Goal: Task Accomplishment & Management: Manage account settings

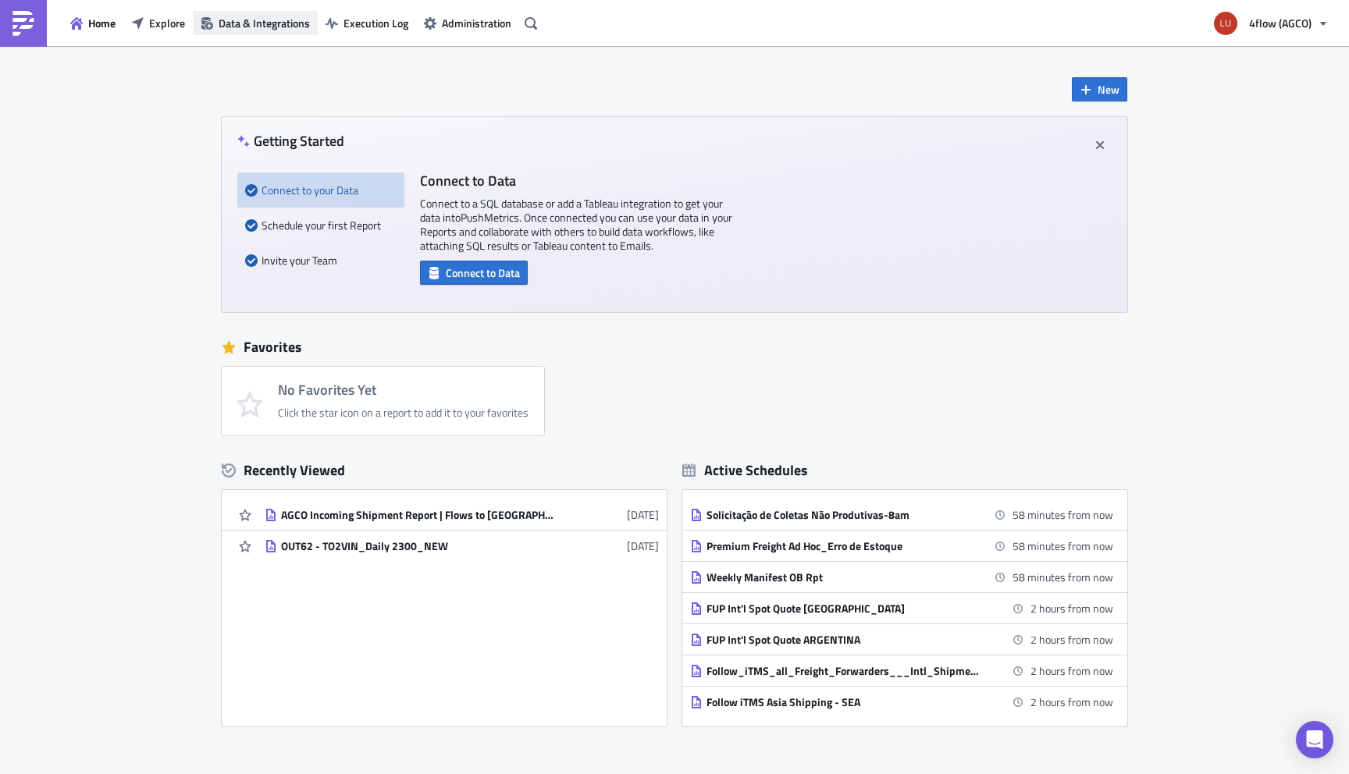
click at [284, 27] on span "Data & Integrations" at bounding box center [264, 23] width 91 height 16
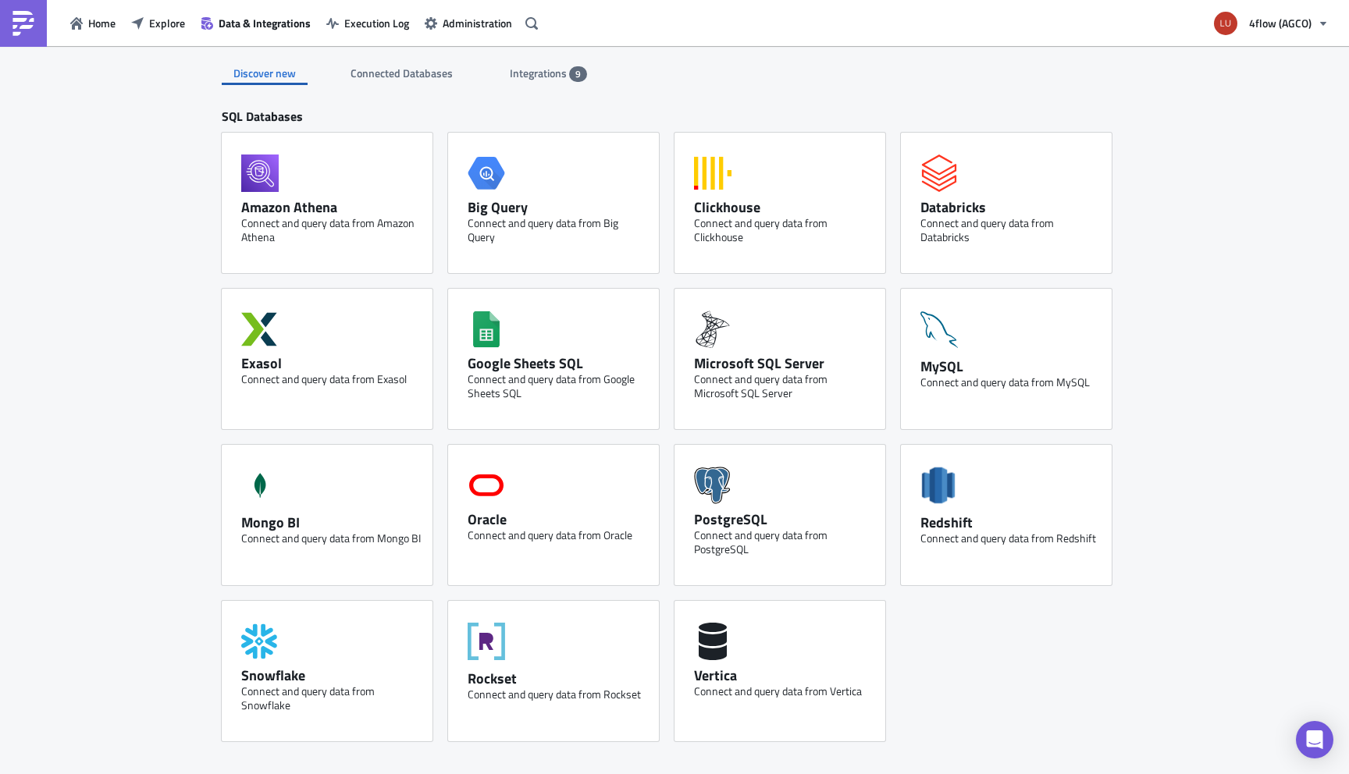
click at [557, 64] on div "Integrations 9" at bounding box center [548, 73] width 77 height 23
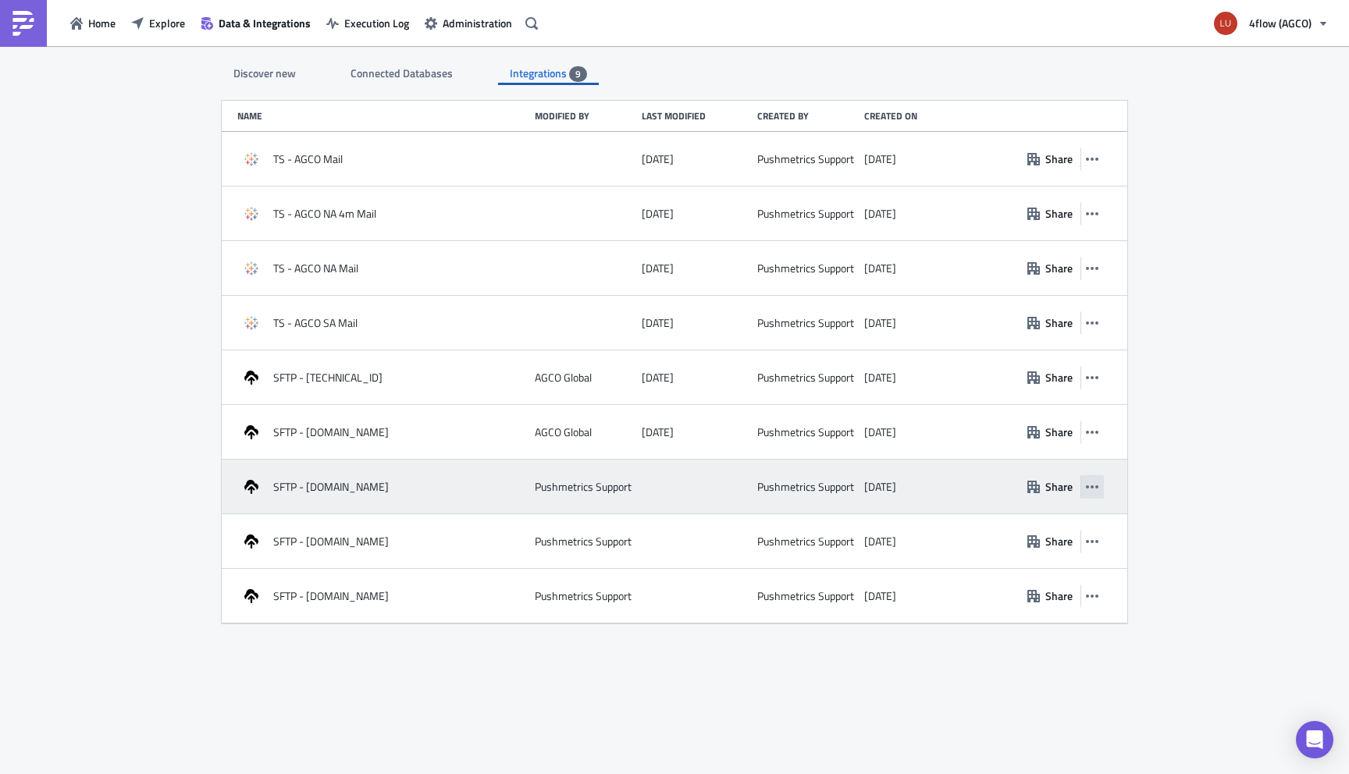
click at [1091, 486] on icon "button" at bounding box center [1092, 487] width 12 height 3
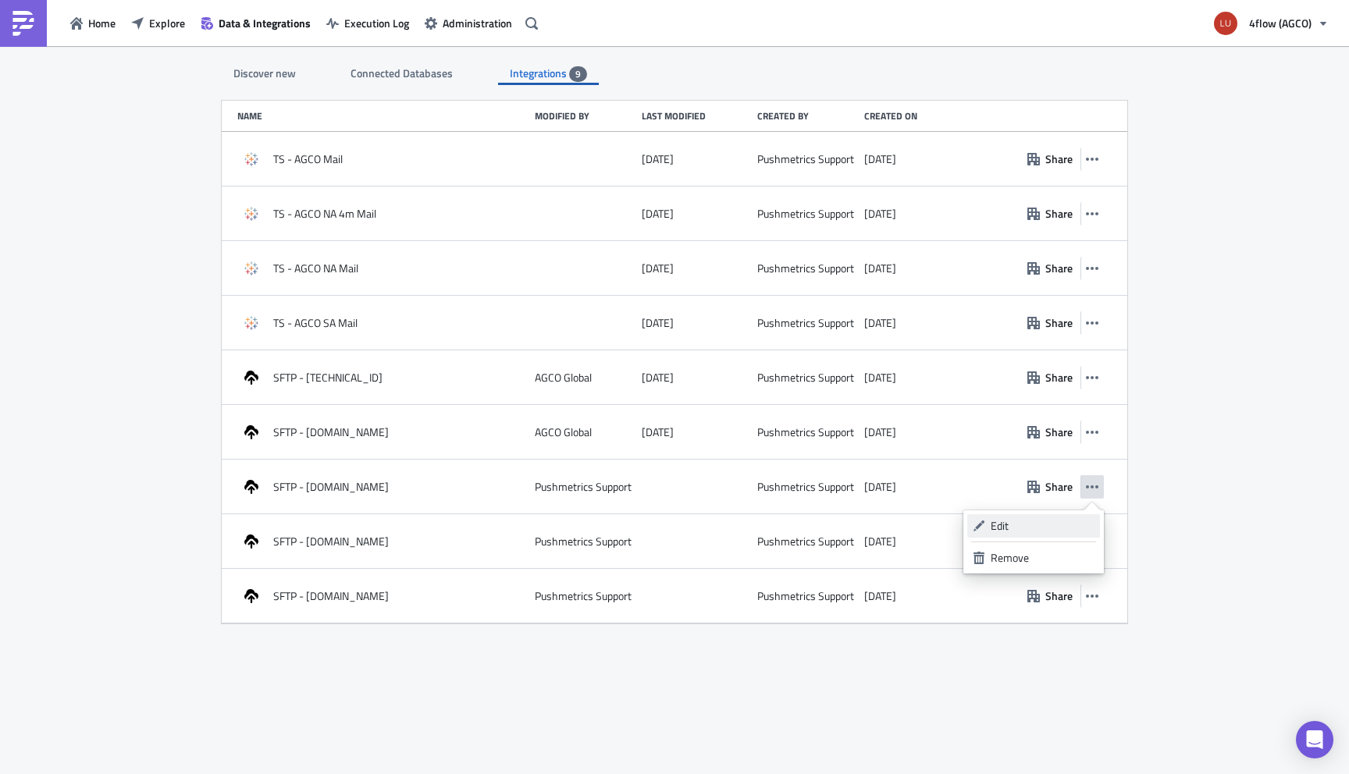
click at [1017, 523] on div "Edit" at bounding box center [1043, 526] width 104 height 16
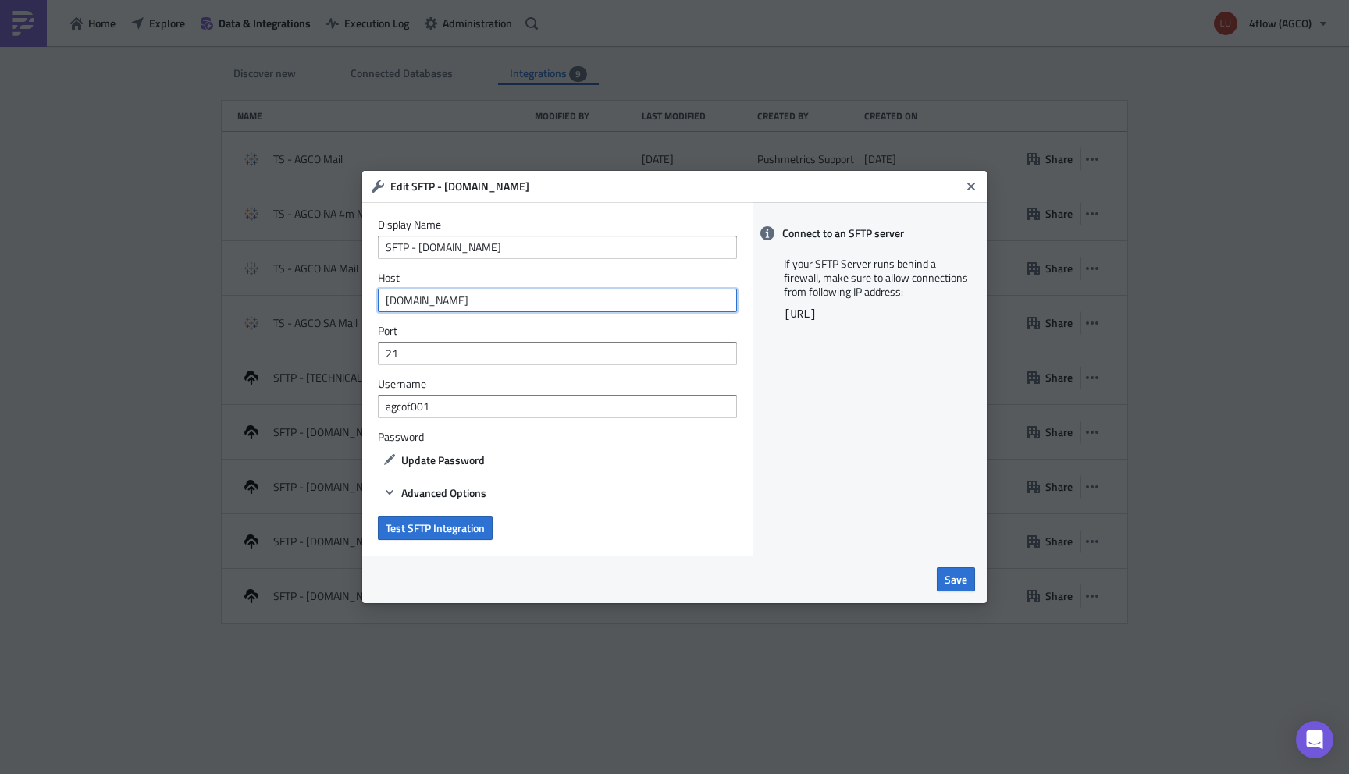
click at [500, 294] on input "[DOMAIN_NAME]" at bounding box center [557, 300] width 359 height 23
click at [476, 304] on input "[DOMAIN_NAME]" at bounding box center [557, 300] width 359 height 23
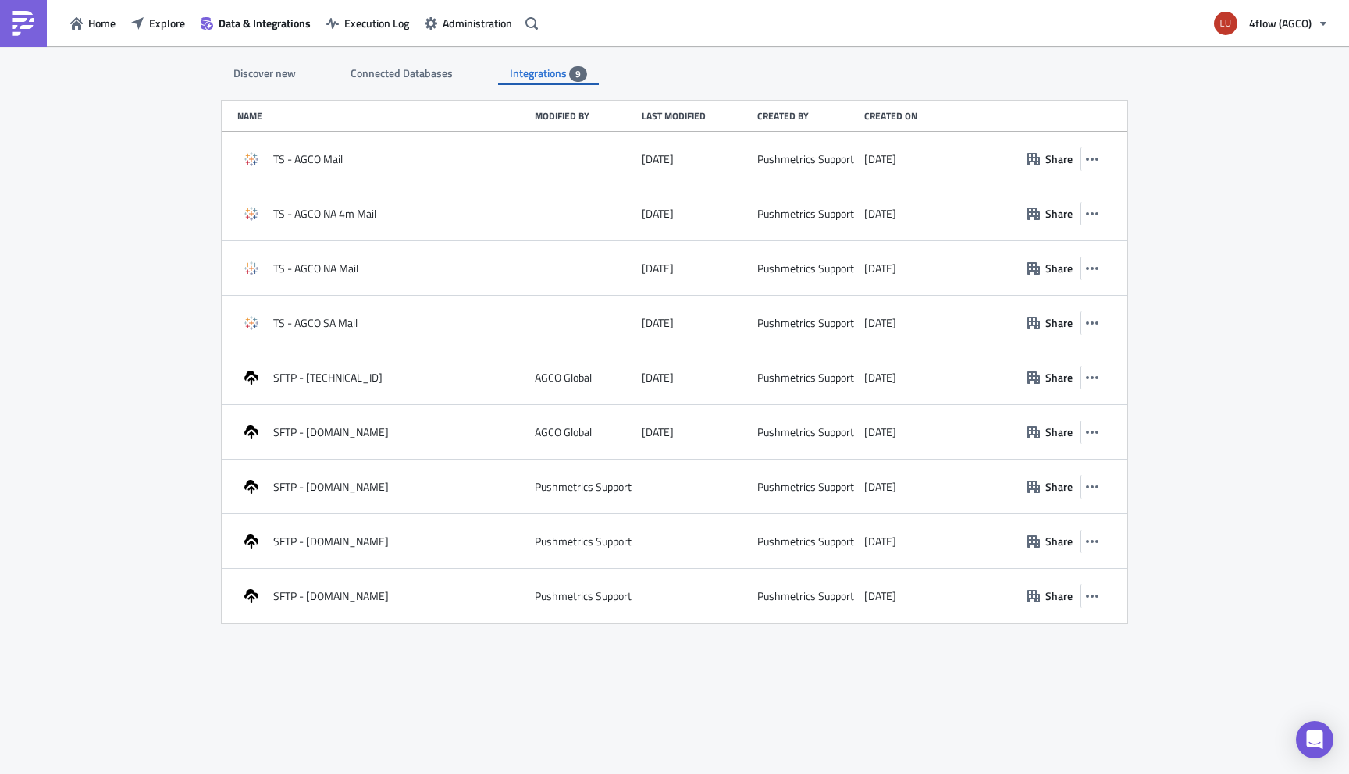
click at [23, 32] on img at bounding box center [23, 23] width 25 height 25
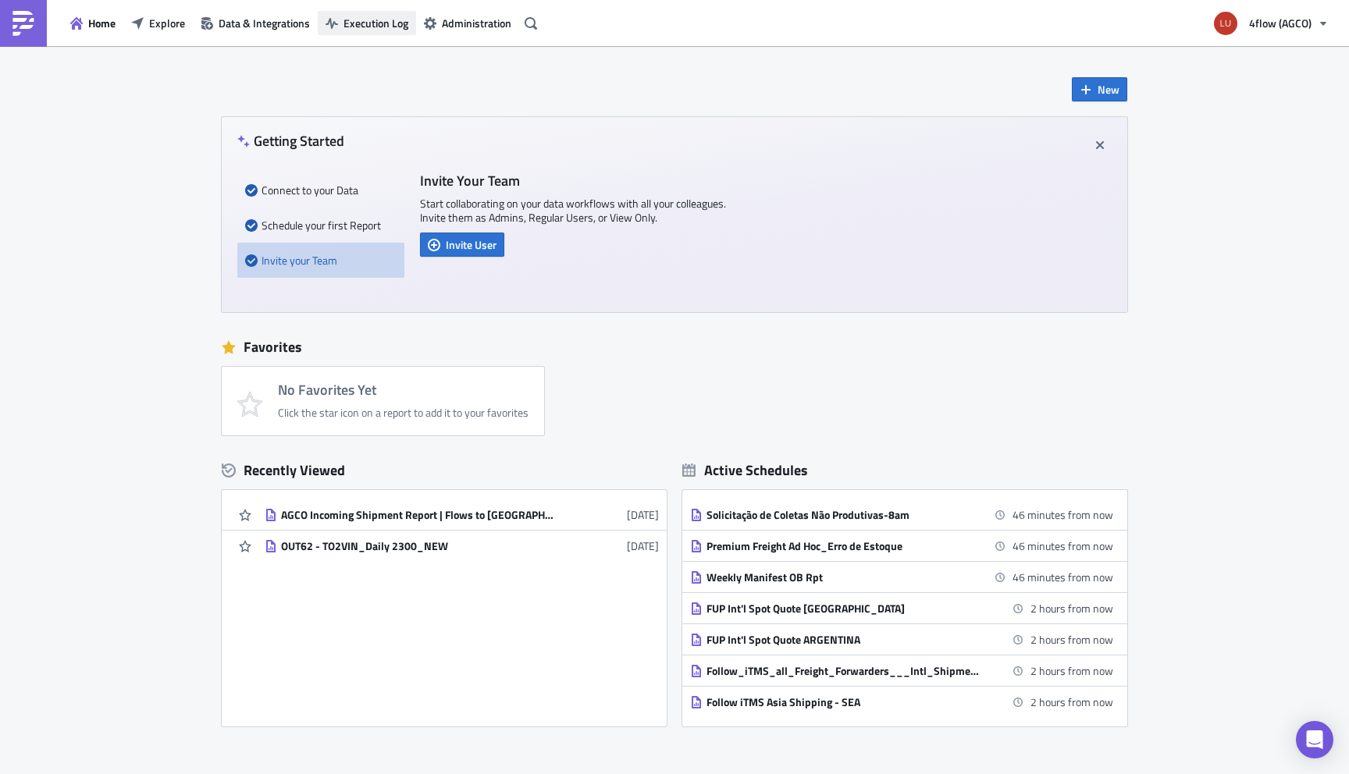
click at [380, 25] on span "Execution Log" at bounding box center [376, 23] width 65 height 16
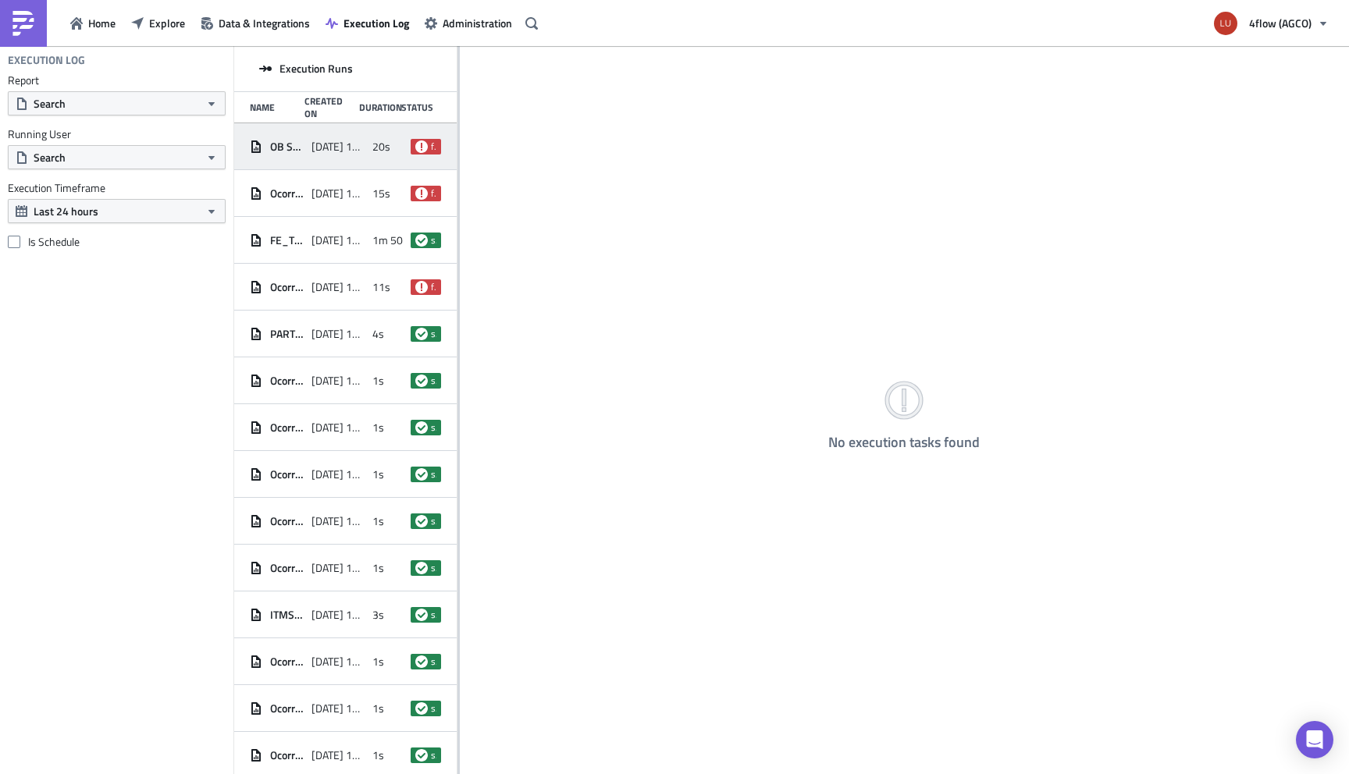
click at [354, 147] on span "[DATE] 11:02" at bounding box center [339, 147] width 54 height 14
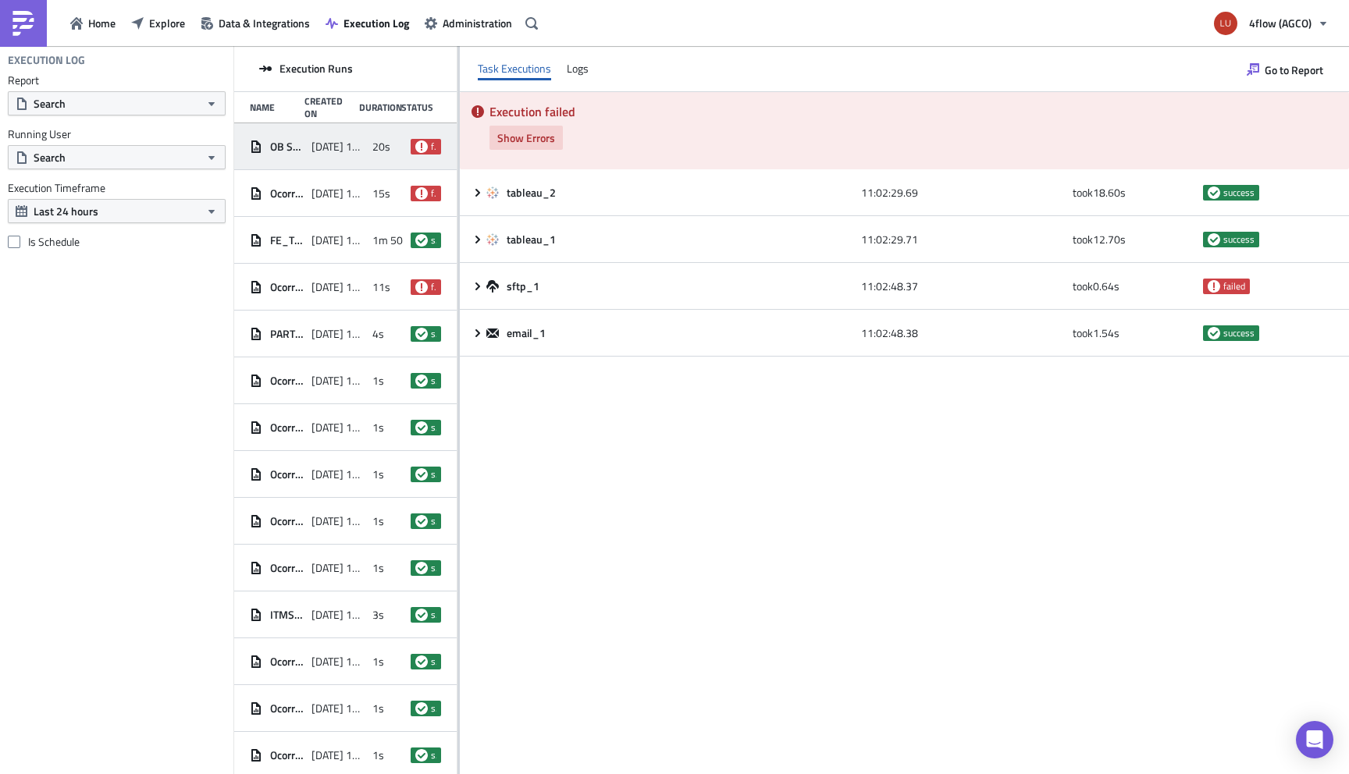
click at [535, 133] on span "Show Errors" at bounding box center [526, 138] width 58 height 16
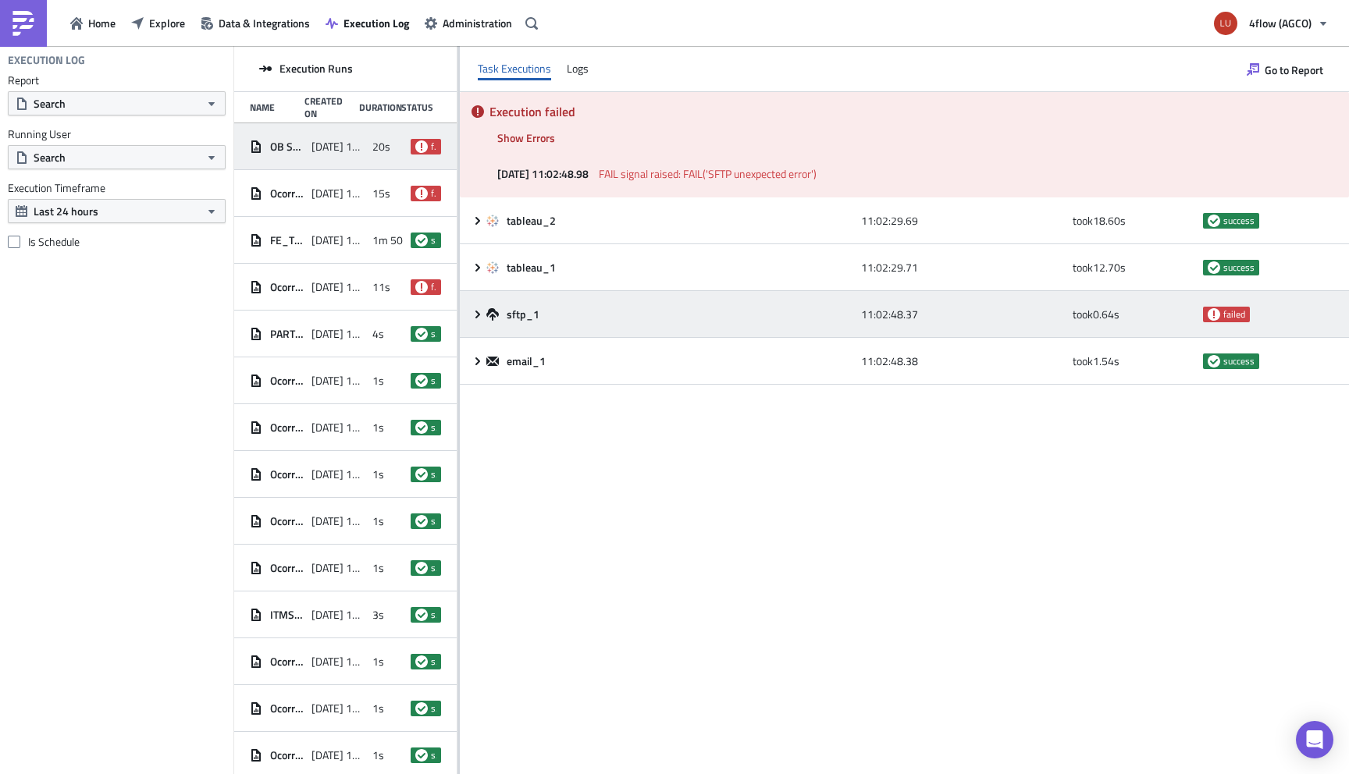
click at [472, 312] on icon at bounding box center [478, 314] width 12 height 12
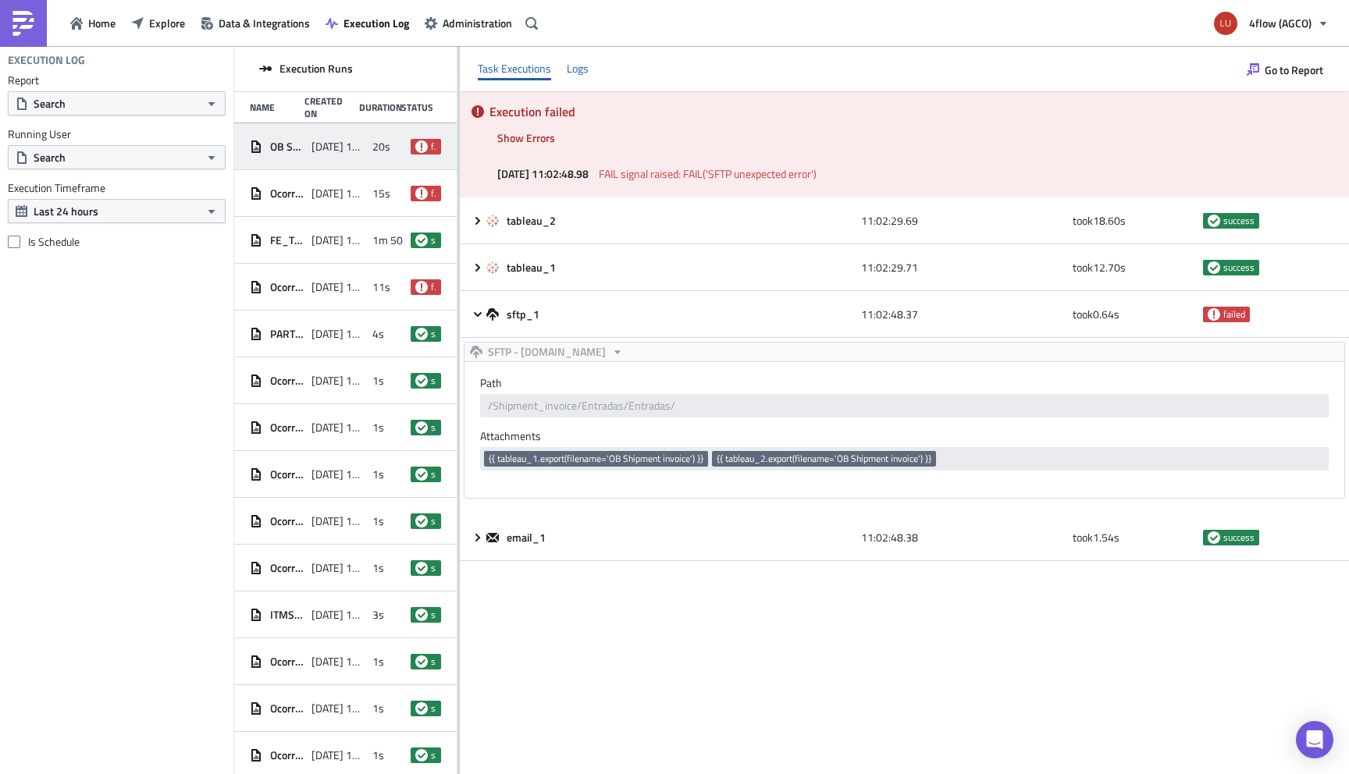
click at [584, 74] on div "Logs" at bounding box center [578, 68] width 22 height 23
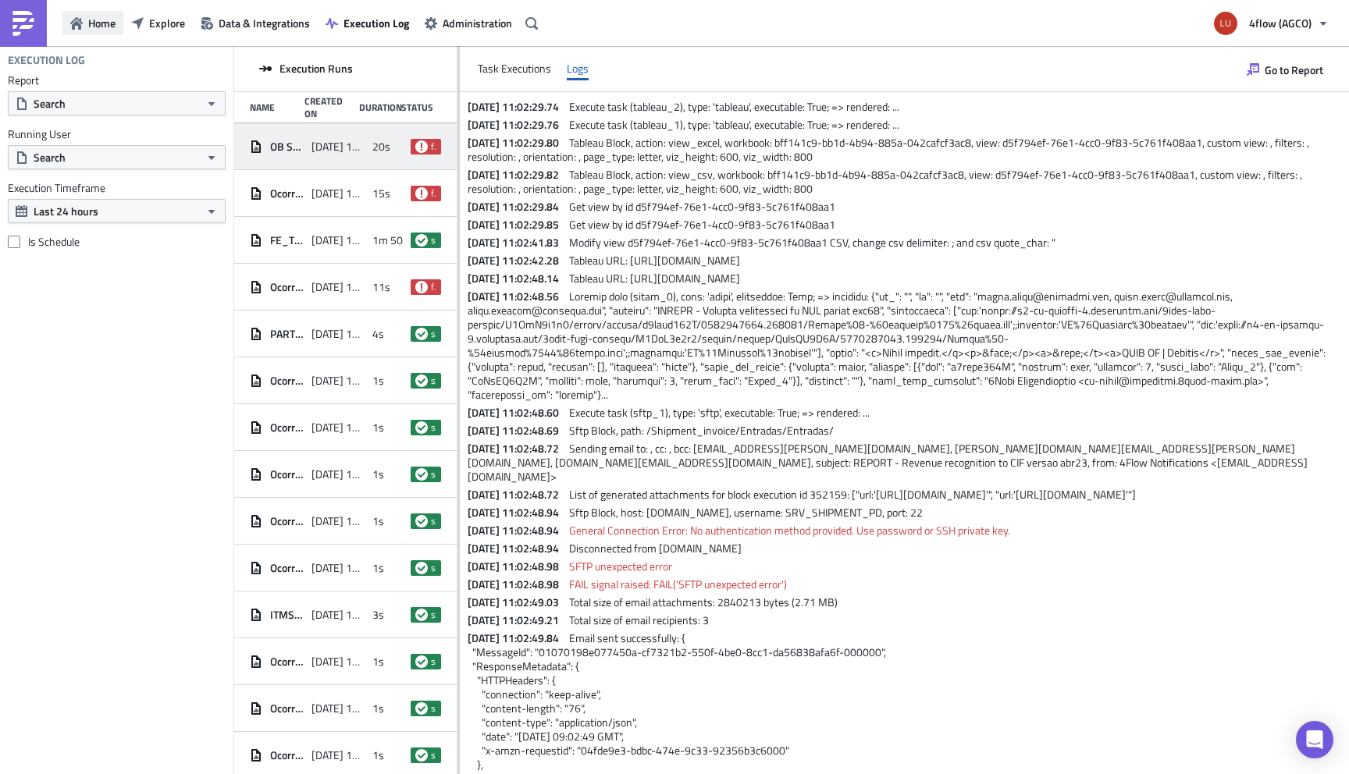
click at [94, 23] on span "Home" at bounding box center [101, 23] width 27 height 16
